Goal: Information Seeking & Learning: Find specific fact

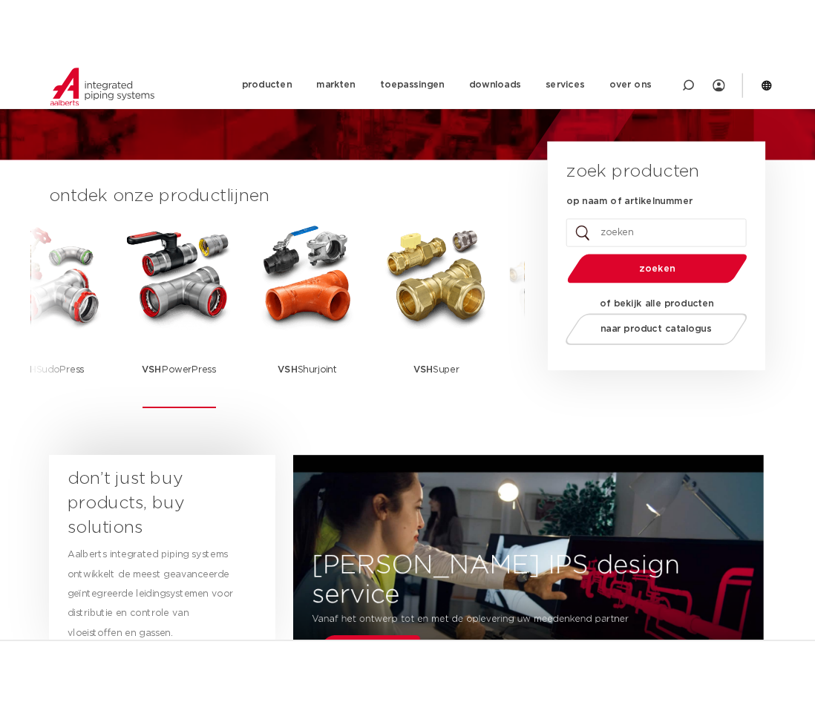
scroll to position [74, 0]
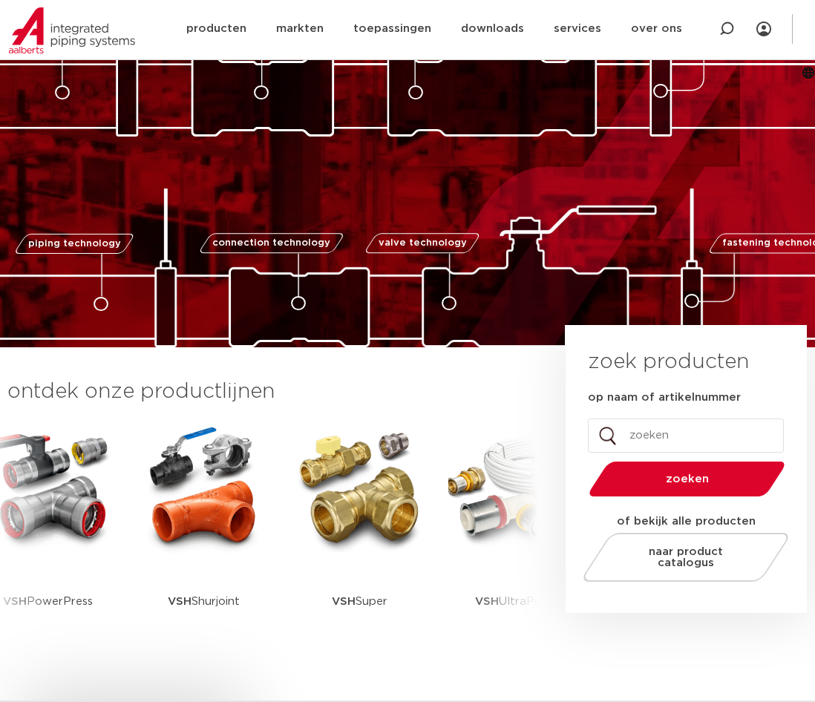
click at [673, 419] on input "op naam of artikelnummer" at bounding box center [686, 436] width 196 height 34
click at [667, 428] on input "op naam of artikelnummer" at bounding box center [686, 436] width 196 height 34
paste input "123460442"
type input "123460442"
click at [583, 460] on button "zoeken" at bounding box center [687, 479] width 208 height 38
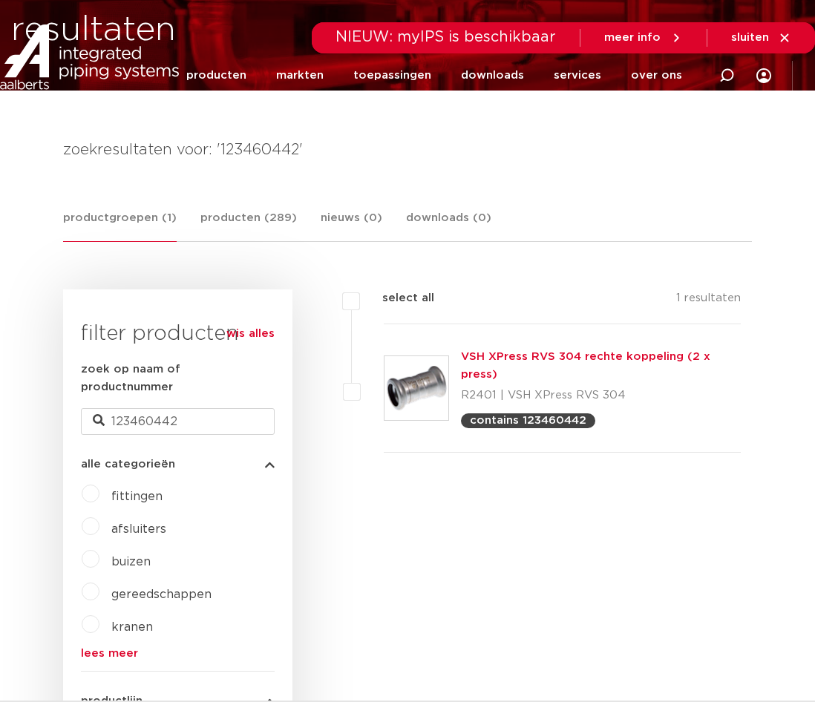
scroll to position [74, 0]
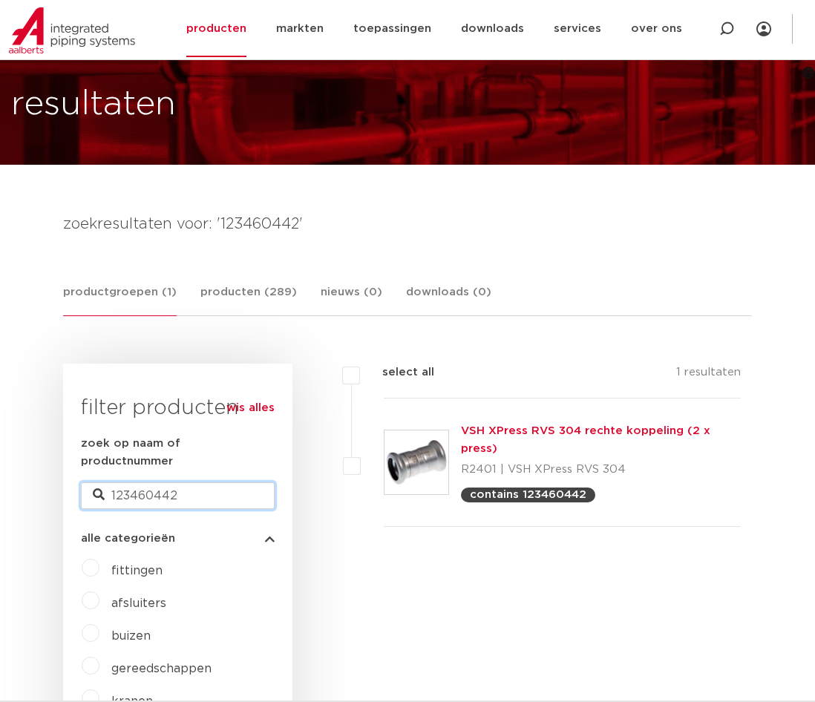
click at [211, 482] on input "123460442" at bounding box center [178, 495] width 194 height 27
paste input "51"
type input "123460451"
click at [187, 482] on input "123460451" at bounding box center [178, 495] width 194 height 27
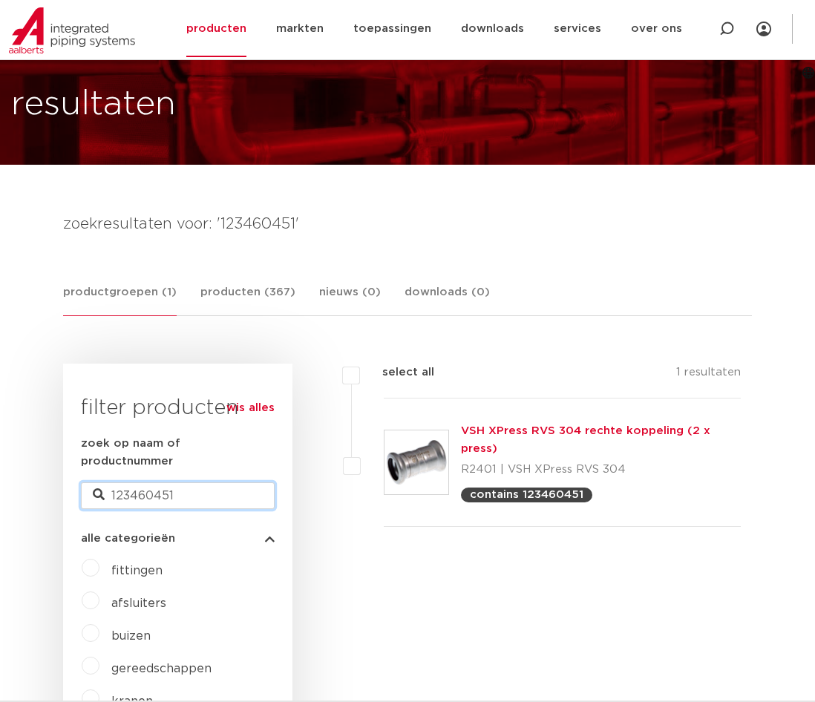
click at [187, 482] on input "123460451" at bounding box center [178, 495] width 194 height 27
paste input "63"
type input "123460463"
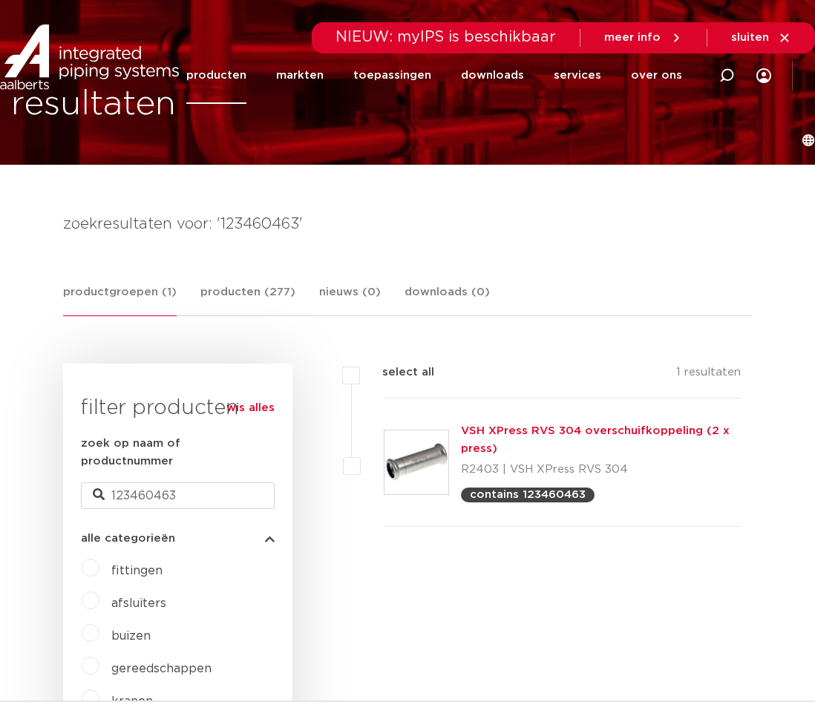
click at [151, 455] on div "zoek op naam of productnummer 123460463" at bounding box center [178, 472] width 194 height 74
drag, startPoint x: 151, startPoint y: 455, endPoint x: 147, endPoint y: 466, distance: 11.7
click at [148, 461] on div "zoek op naam of productnummer 123460463" at bounding box center [178, 472] width 194 height 74
click at [147, 482] on input "123460463" at bounding box center [178, 495] width 194 height 27
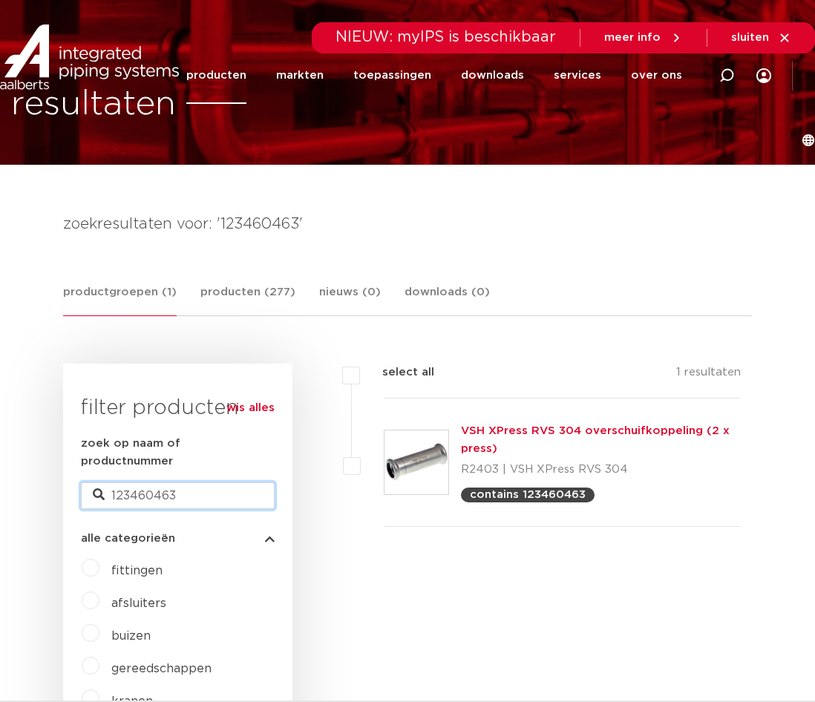
paste input "9"
type input "123460493"
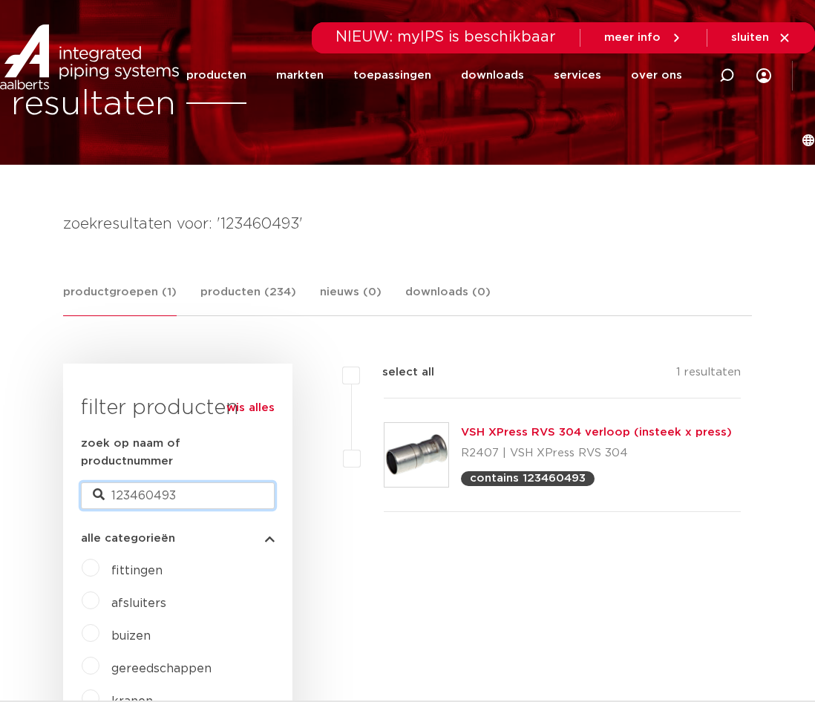
click at [163, 482] on input "123460493" at bounding box center [178, 495] width 194 height 27
paste input "511"
type input "123460511"
click at [117, 461] on div "zoek op naam of productnummer 123460511" at bounding box center [178, 472] width 194 height 74
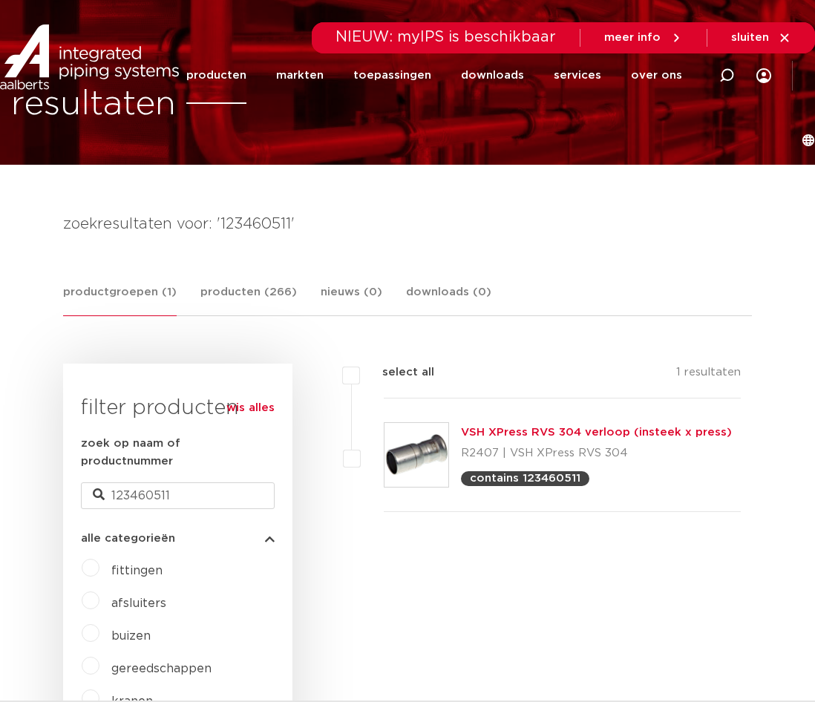
click at [117, 463] on div "zoek op naam of productnummer 123460511" at bounding box center [178, 472] width 194 height 74
drag, startPoint x: 128, startPoint y: 466, endPoint x: 158, endPoint y: 473, distance: 30.4
click at [154, 482] on input "123460511" at bounding box center [178, 495] width 194 height 27
click at [159, 482] on input "123460511" at bounding box center [178, 495] width 194 height 27
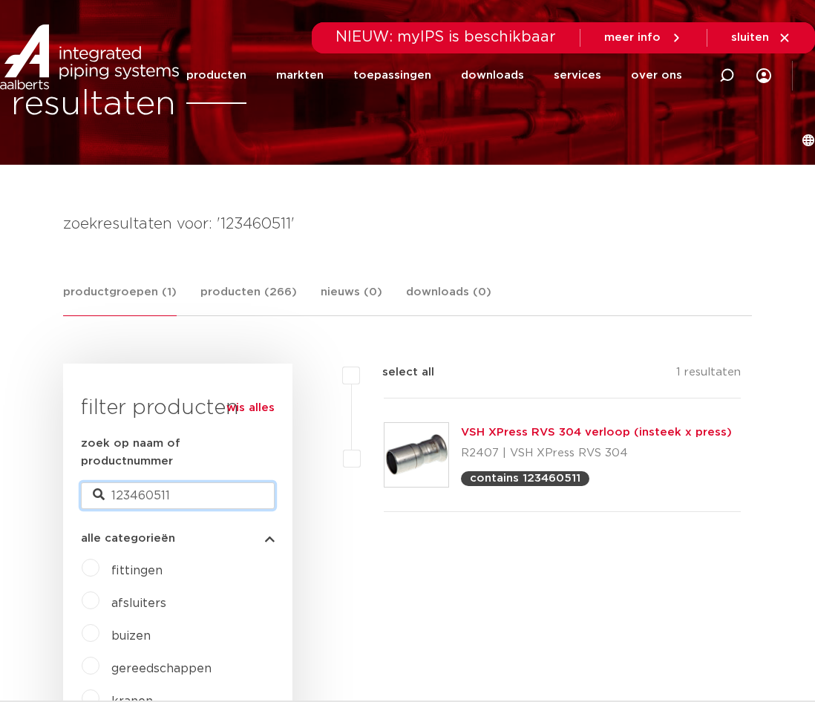
paste input "479"
type input "123460479"
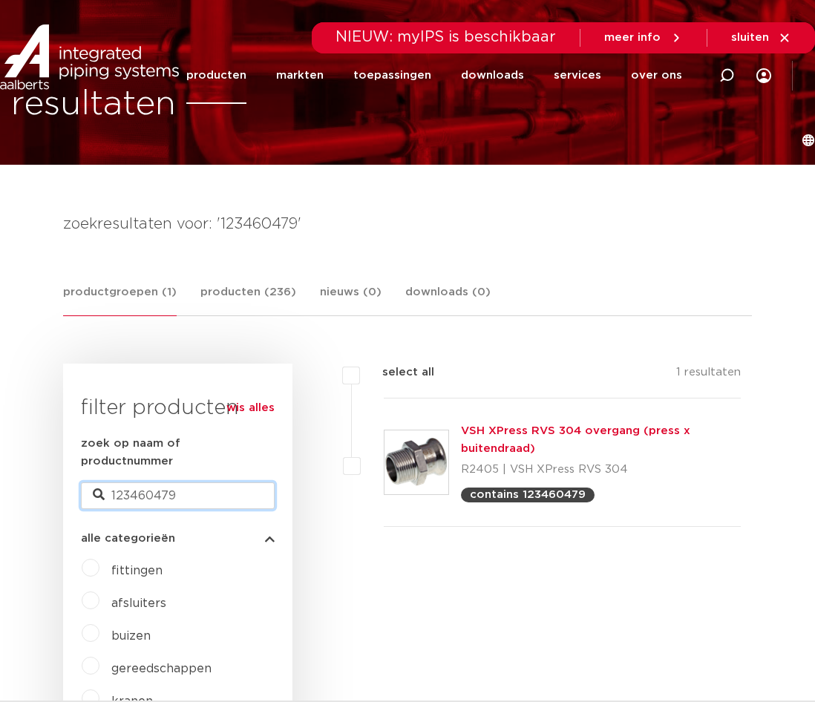
click at [219, 482] on input "123460479" at bounding box center [178, 495] width 194 height 27
paste input "8711985535723 8711985535761 8711985535754 8711985535778 8711985535785 871198553…"
type input "8711985535723 8711985535761 8711985535754 8711985535778 8711985535785 871198553…"
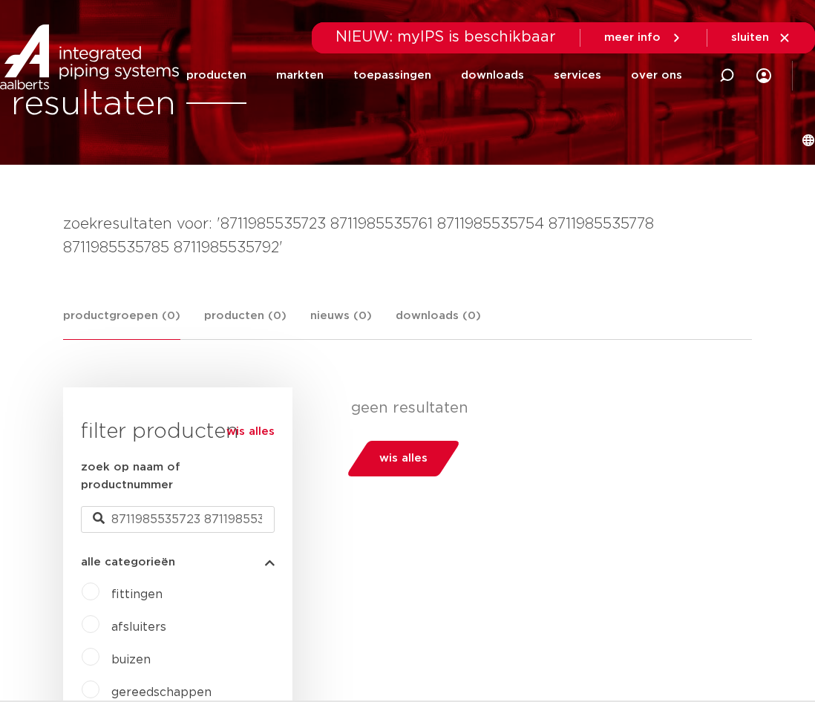
click at [191, 506] on input "8711985535723 8711985535761 8711985535754 8711985535778 8711985535785 871198553…" at bounding box center [178, 519] width 194 height 27
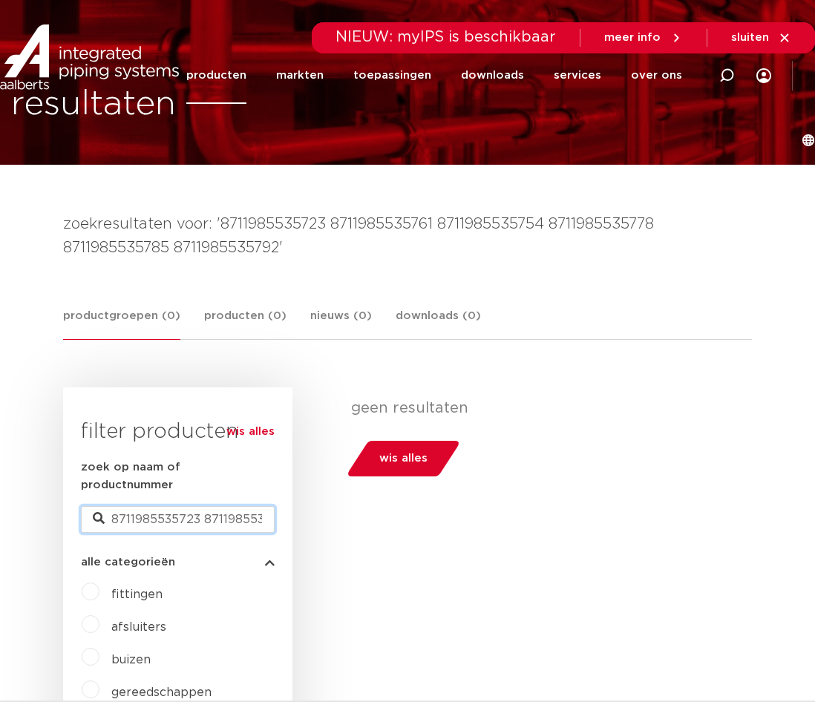
click at [142, 506] on input "8711985535723 8711985535761 8711985535754 8711985535778 8711985535785 871198553…" at bounding box center [178, 519] width 194 height 27
paste input "123460487"
type input "123460487"
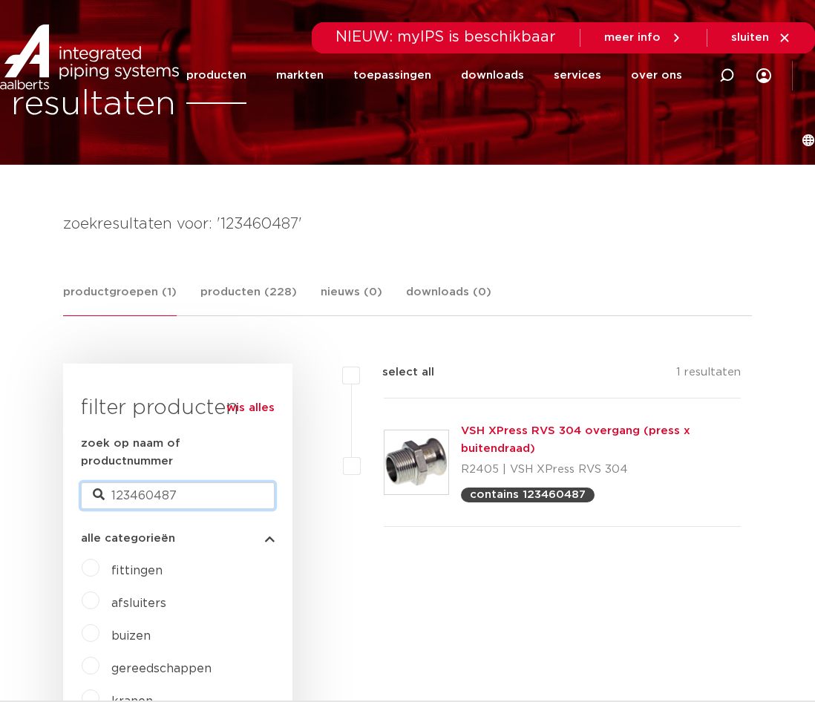
click at [179, 482] on input "123460487" at bounding box center [178, 495] width 194 height 27
paste input "52"
type input "123460452"
